Goal: Transaction & Acquisition: Purchase product/service

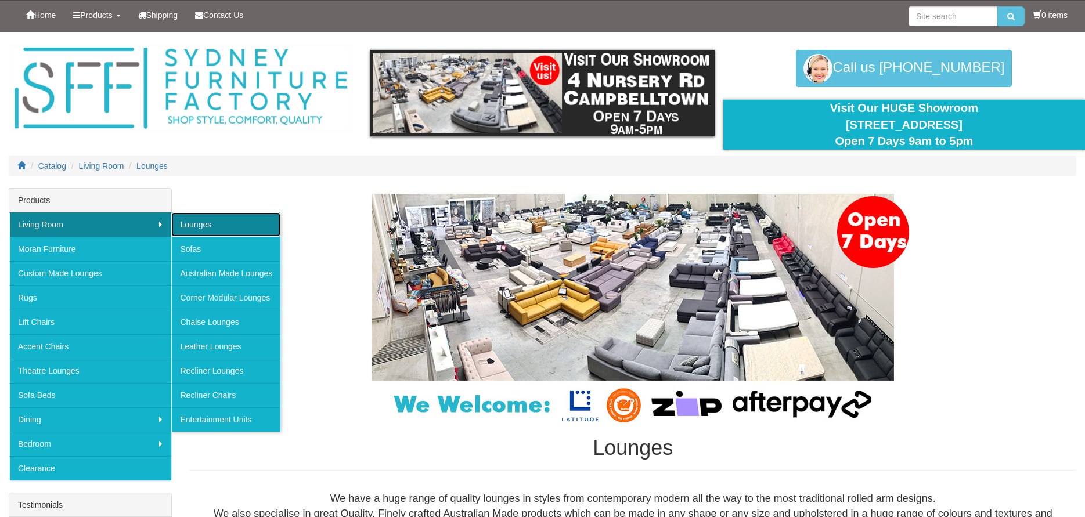
click at [200, 223] on link "Lounges" at bounding box center [225, 224] width 109 height 24
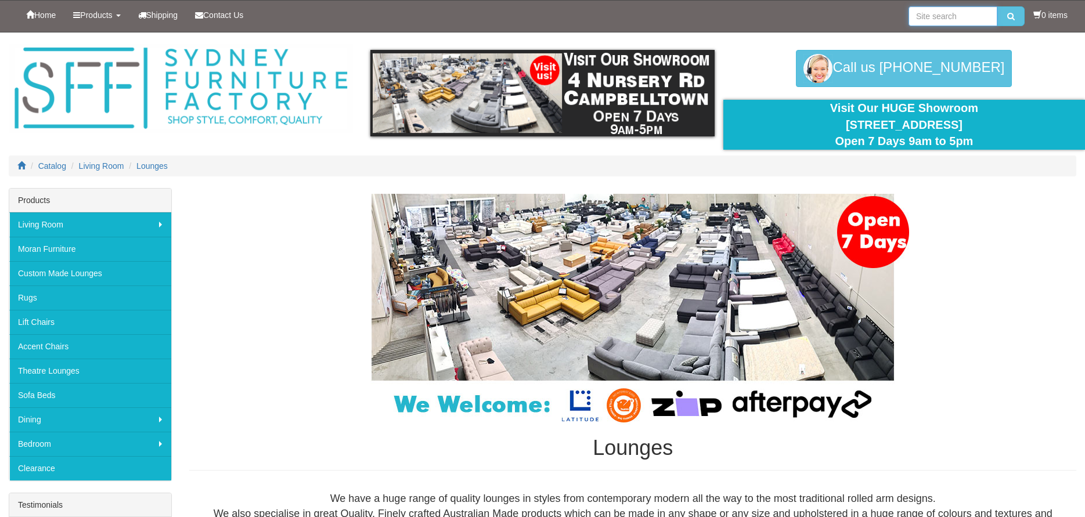
click at [942, 17] on input "search" at bounding box center [952, 16] width 89 height 20
type input "3 seater lounge"
click at [1008, 16] on icon "submit" at bounding box center [1011, 16] width 8 height 8
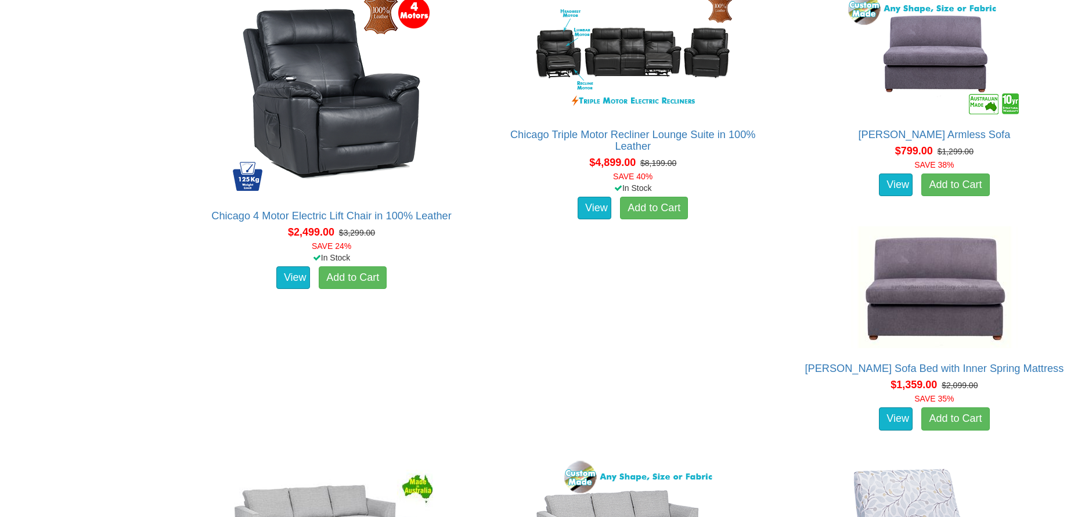
scroll to position [3367, 0]
